Goal: Task Accomplishment & Management: Complete application form

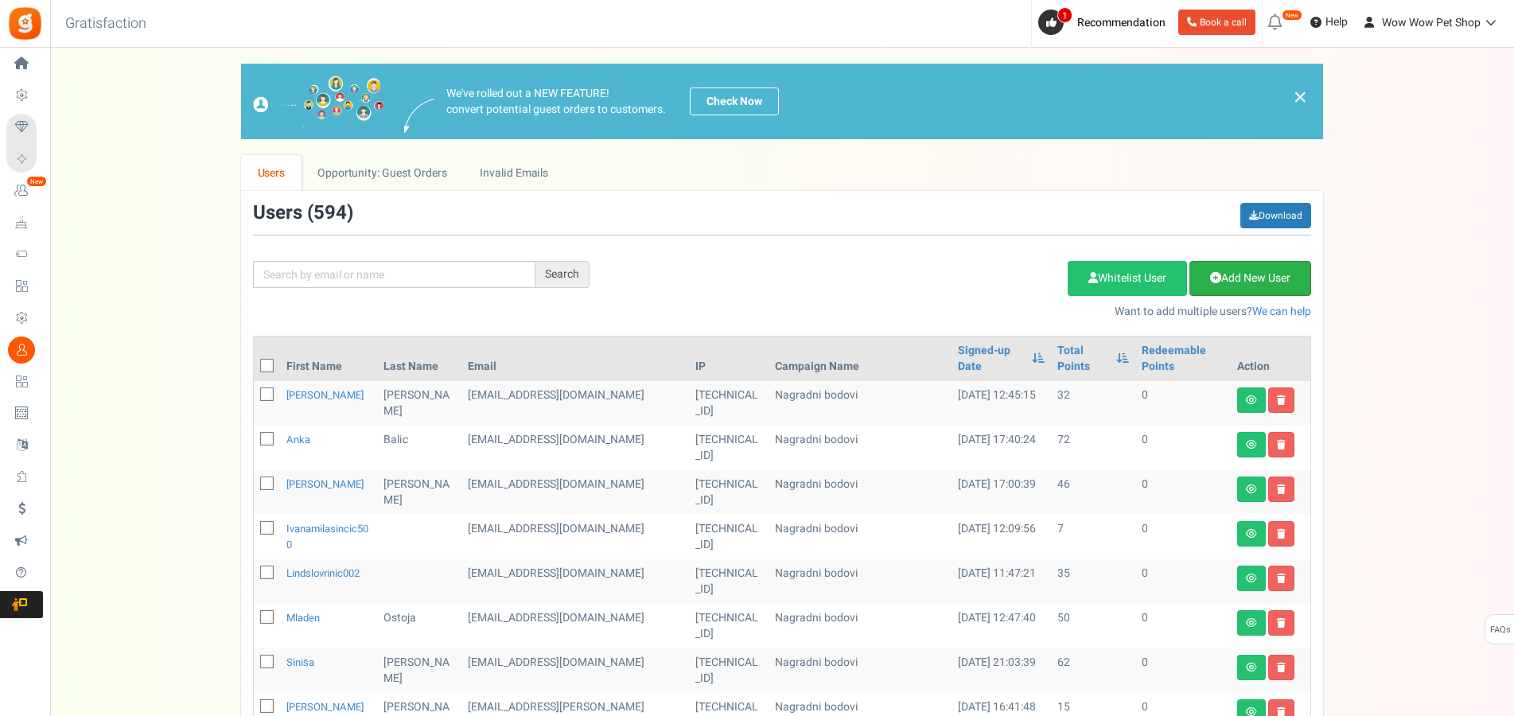
click at [1238, 279] on link "Add New User" at bounding box center [1251, 278] width 122 height 35
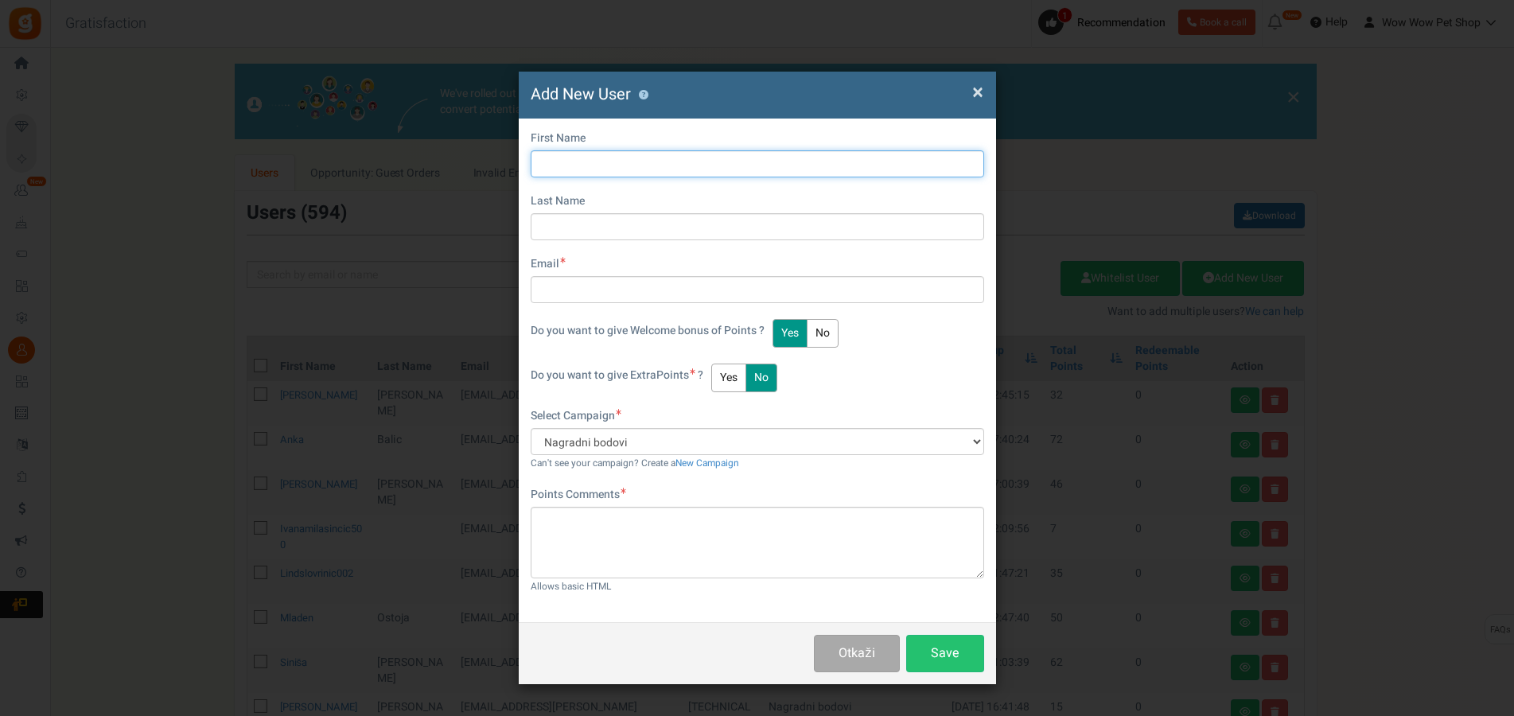
click at [602, 173] on input "text" at bounding box center [758, 163] width 454 height 27
type input "Tanja"
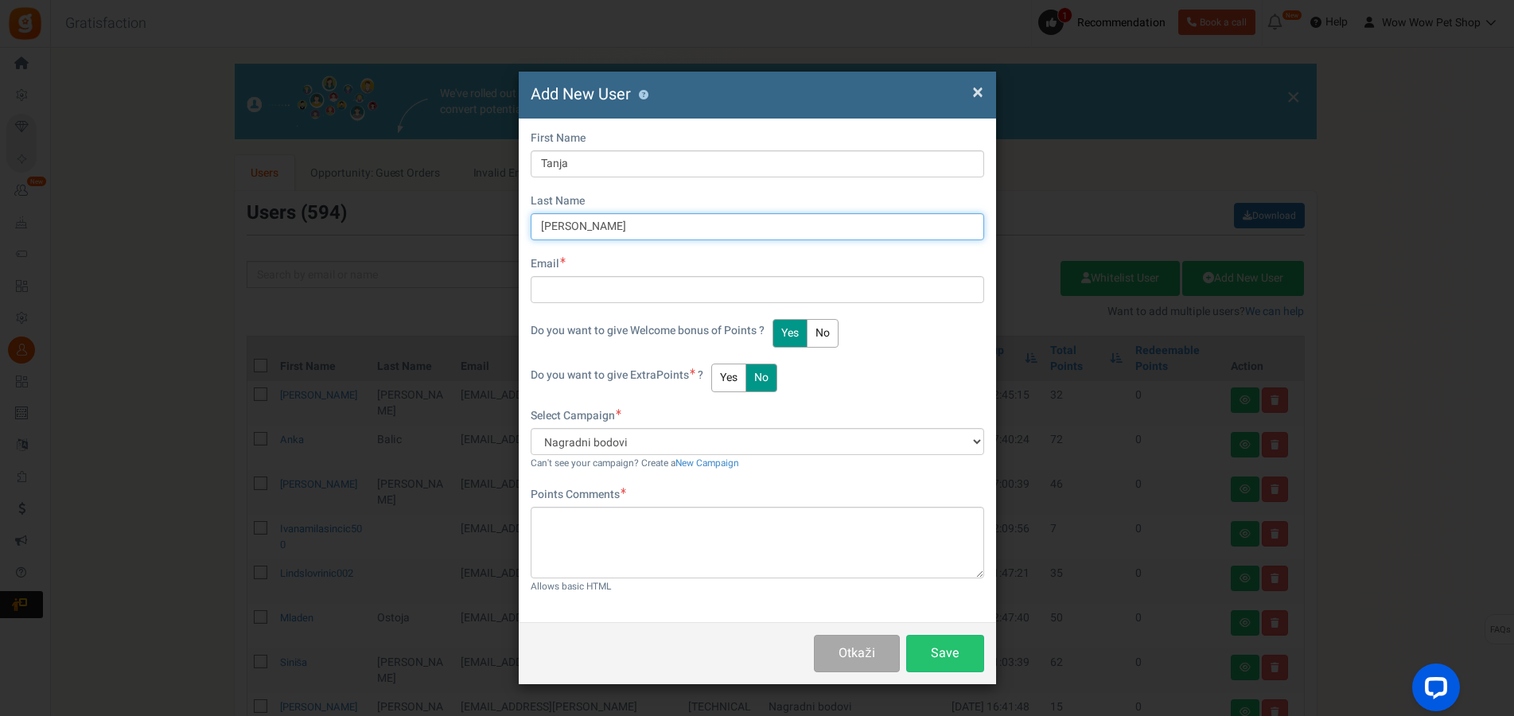
type input "Marinović"
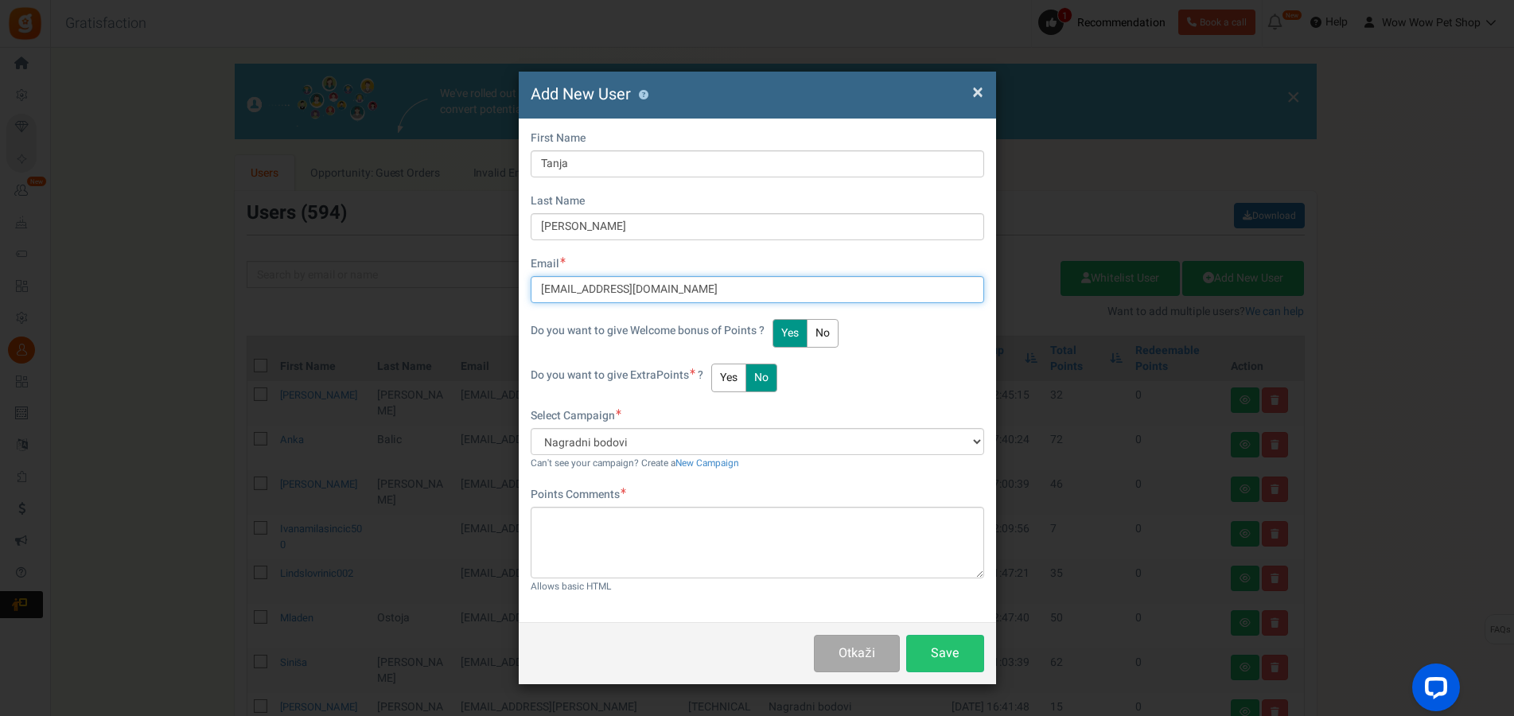
type input "tanja6marinovic@gmail.com"
click at [724, 376] on button "Yes" at bounding box center [728, 378] width 35 height 29
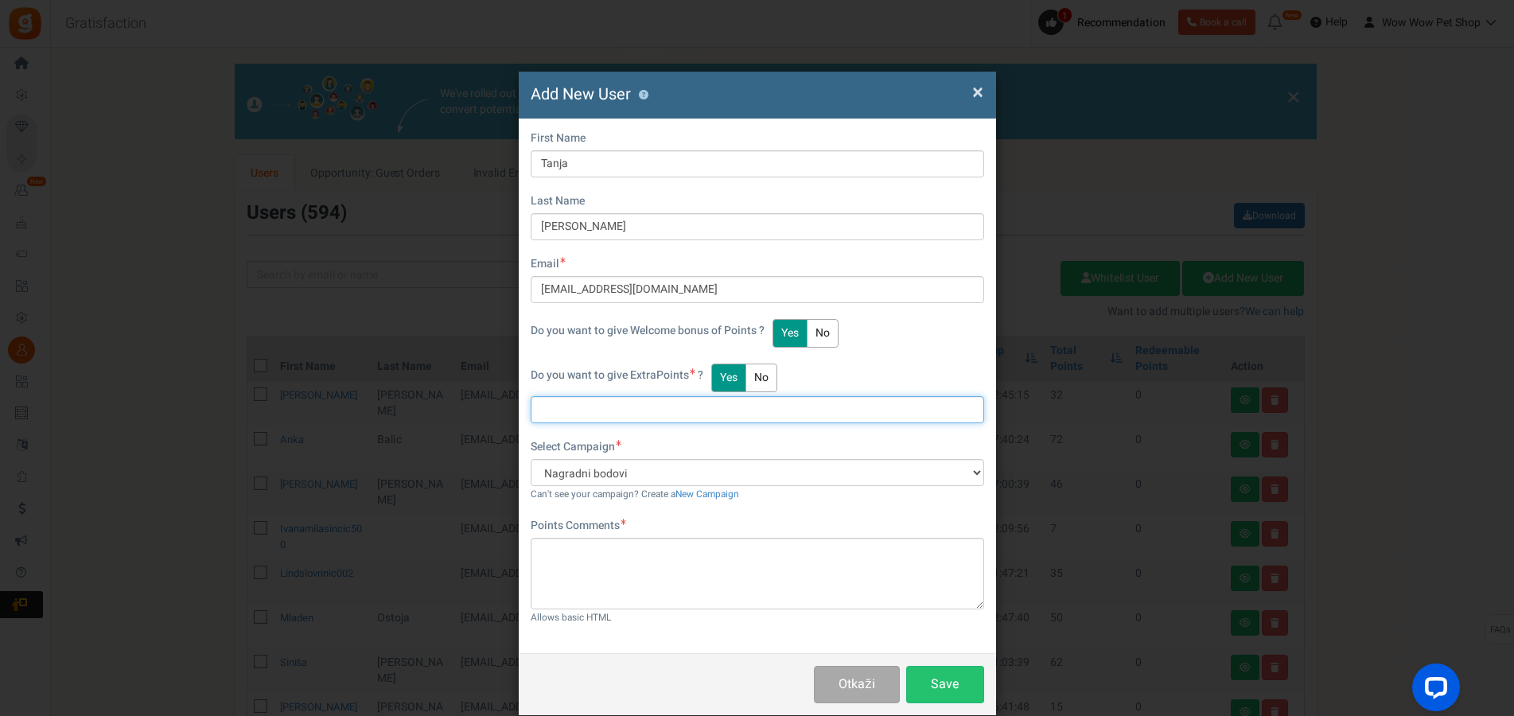
click at [617, 412] on input "text" at bounding box center [758, 409] width 454 height 27
click at [604, 417] on input "text" at bounding box center [758, 409] width 454 height 27
type input "4"
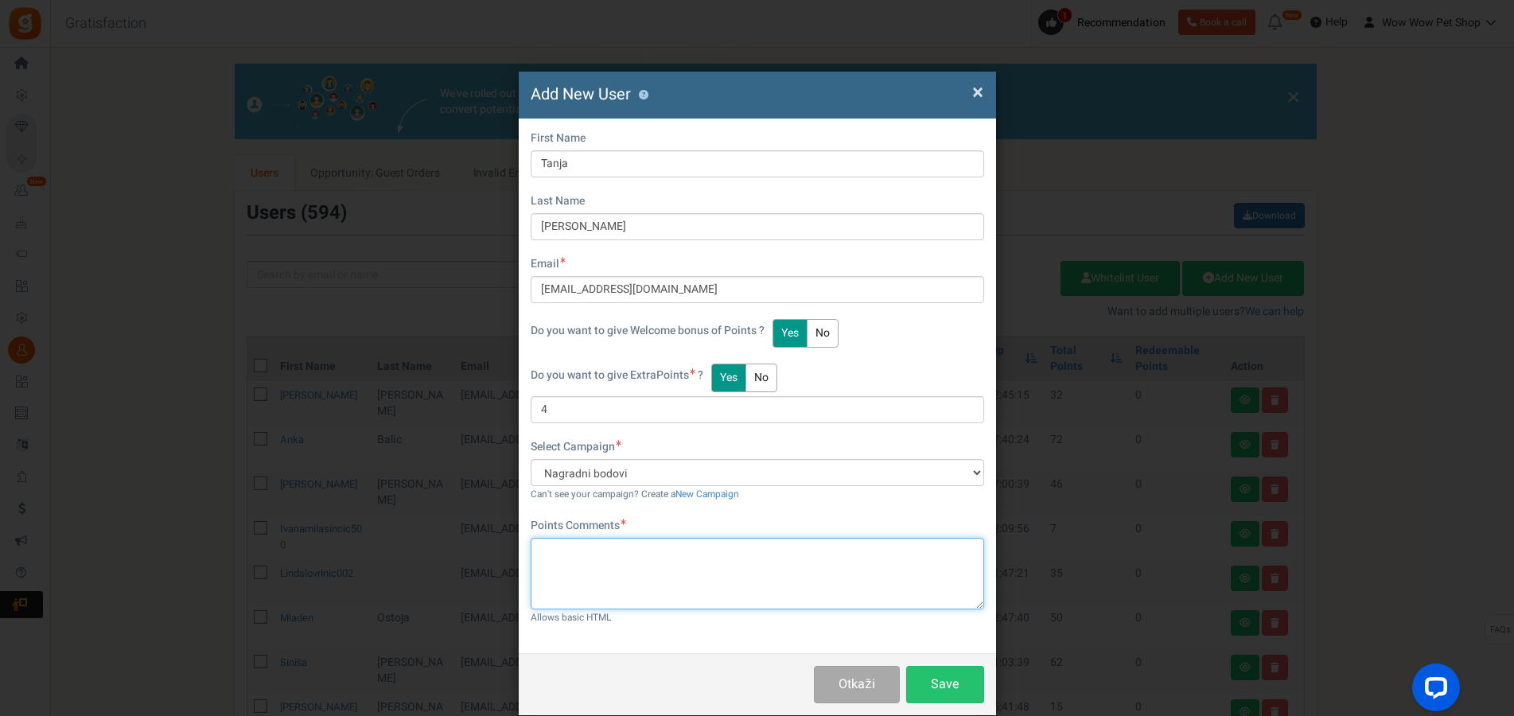
click at [625, 566] on textarea at bounding box center [758, 574] width 454 height 72
paste textarea "1519"
type textarea "Račun br. 1519"
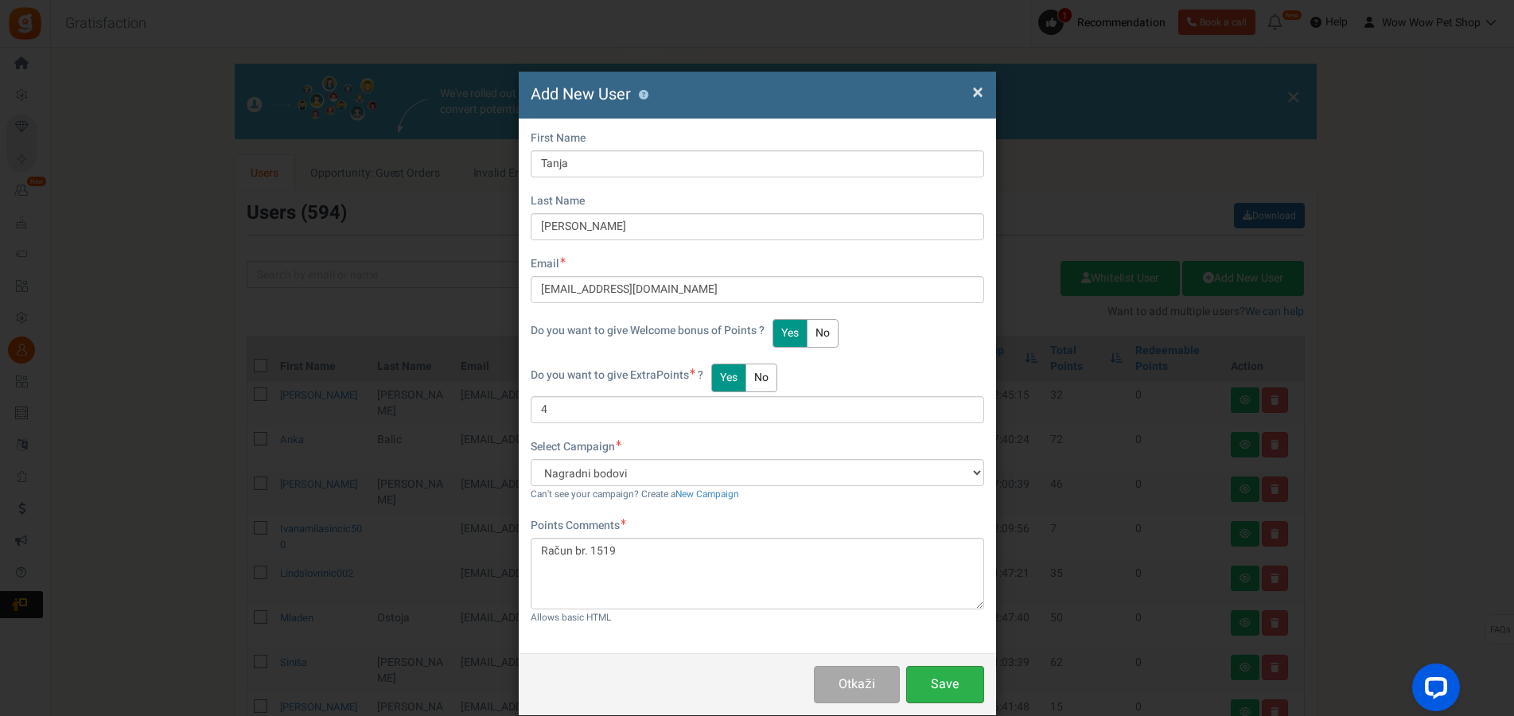
click at [945, 683] on button "Save" at bounding box center [945, 684] width 78 height 37
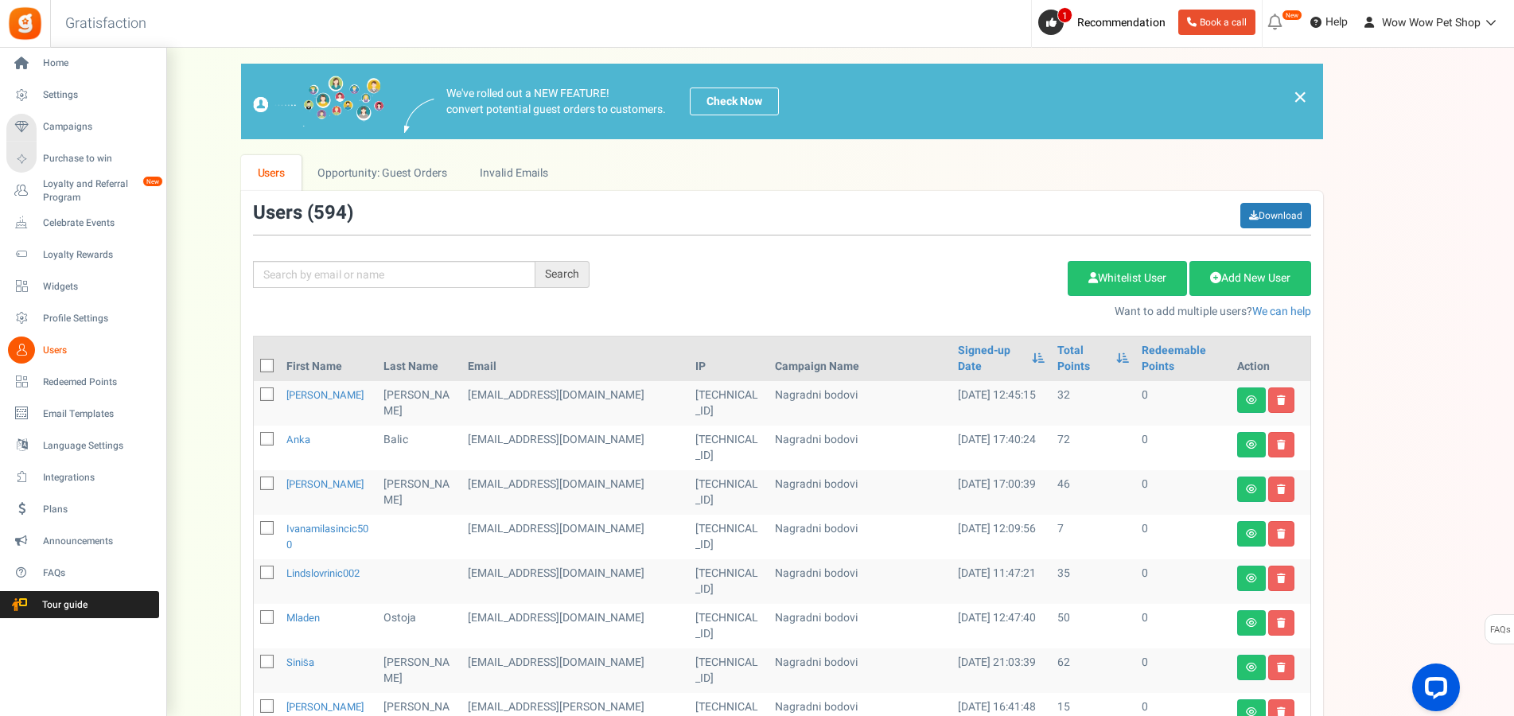
click at [46, 356] on span "Users" at bounding box center [98, 351] width 111 height 14
